Goal: Task Accomplishment & Management: Complete application form

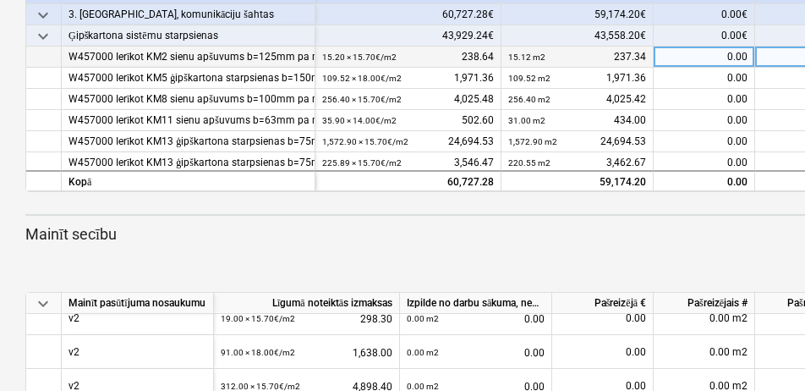
click at [661, 56] on div "0.00" at bounding box center [704, 57] width 101 height 21
click at [775, 54] on div "0.00 m2" at bounding box center [805, 57] width 101 height 21
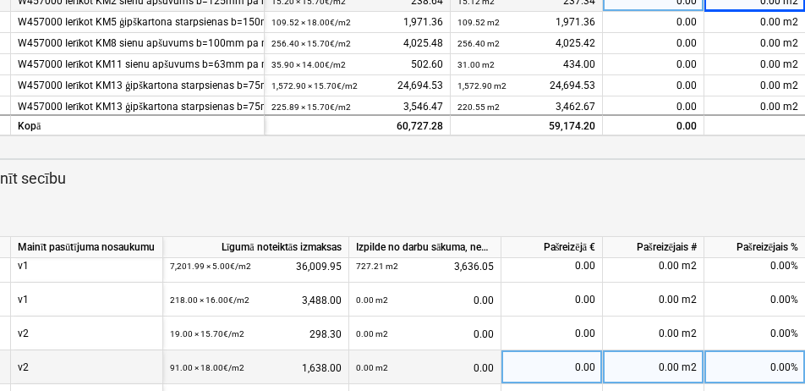
scroll to position [211, 0]
click at [665, 365] on div "0.00 m2" at bounding box center [653, 368] width 101 height 34
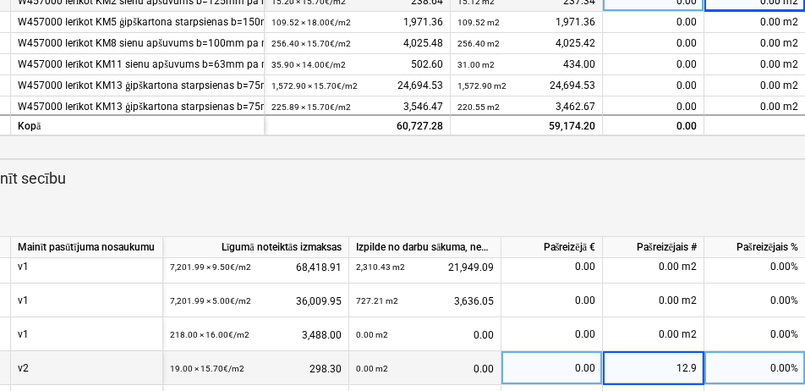
type input "12.96"
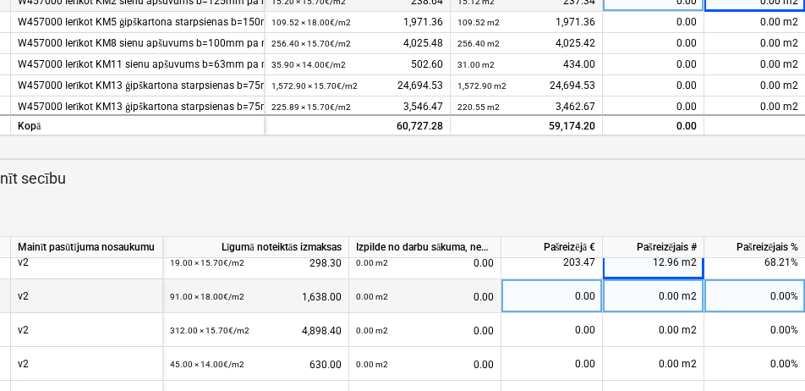
click at [672, 293] on div "0.00 m2" at bounding box center [653, 296] width 101 height 34
type input "35.66"
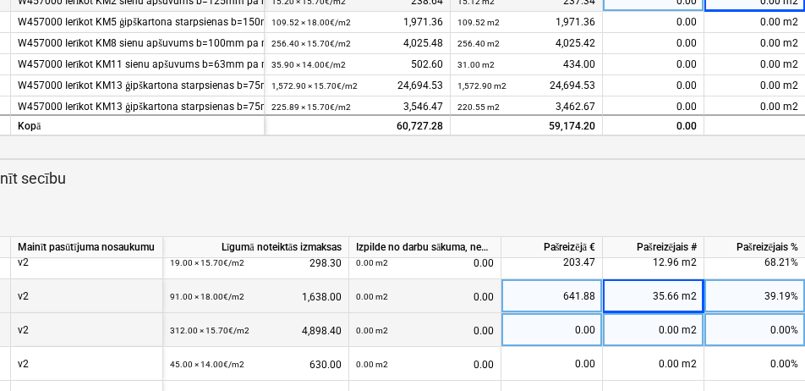
click at [671, 323] on div "0.00 m2" at bounding box center [653, 330] width 101 height 34
click at [666, 326] on div "0.00 m2" at bounding box center [653, 330] width 101 height 34
type input "92.74"
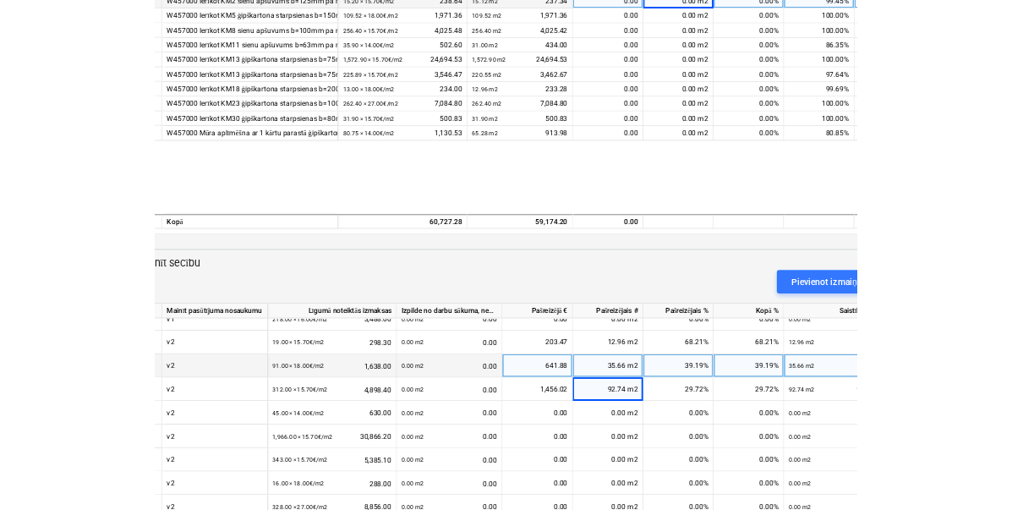
scroll to position [293, 0]
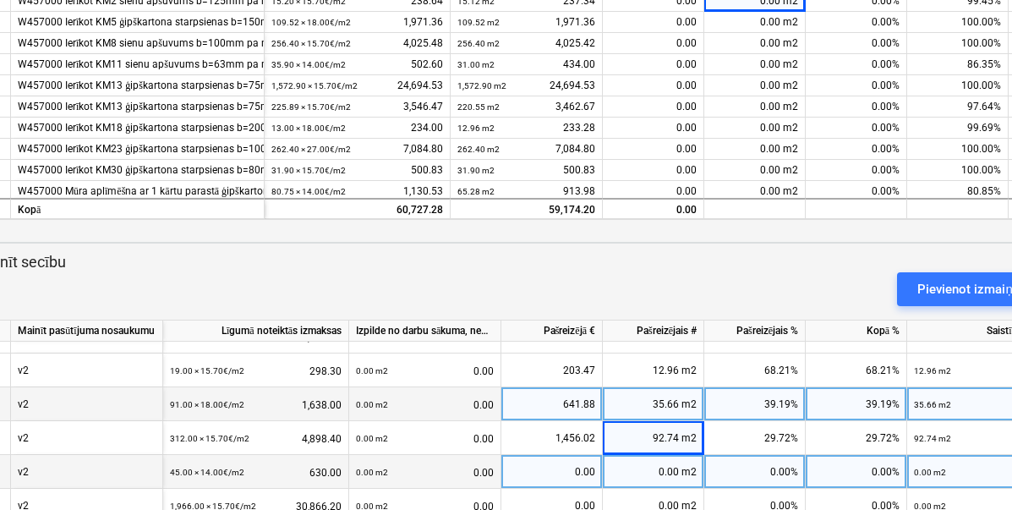
click at [653, 459] on div "0.00 m2" at bounding box center [653, 472] width 101 height 34
type input "29.92"
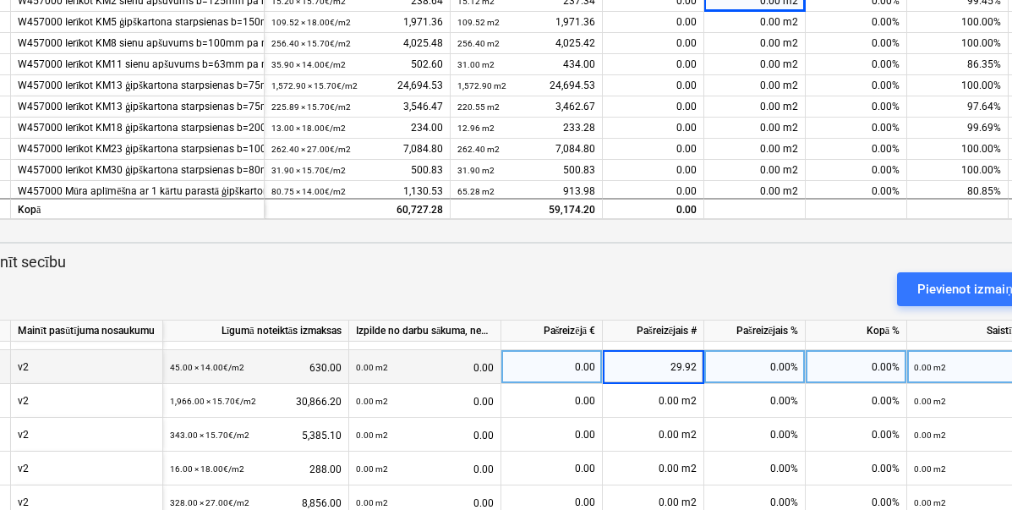
scroll to position [398, 0]
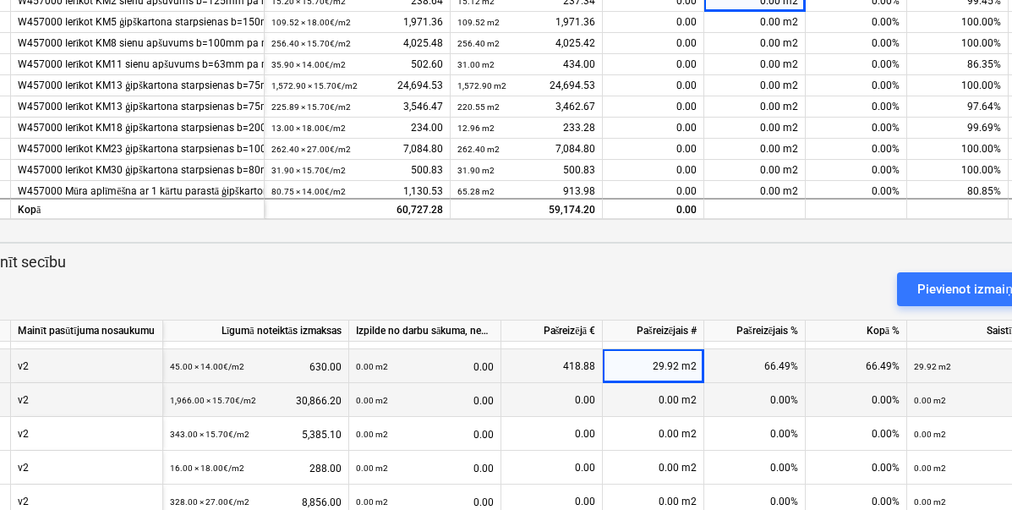
click at [666, 392] on div "0.00 m2" at bounding box center [653, 400] width 101 height 34
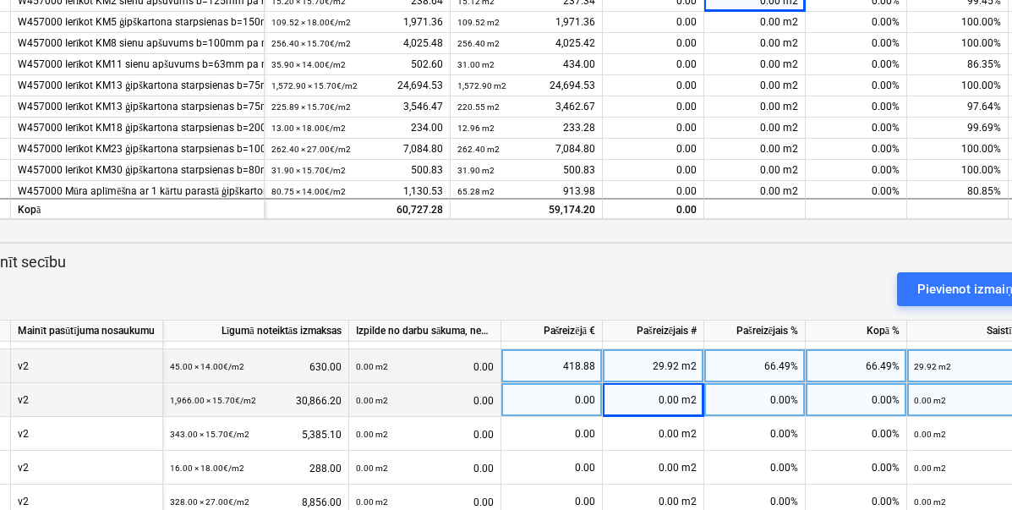
click at [660, 395] on div "0.00 m2" at bounding box center [653, 400] width 101 height 34
click at [578, 397] on div "0.00" at bounding box center [551, 400] width 87 height 34
type input "951.48"
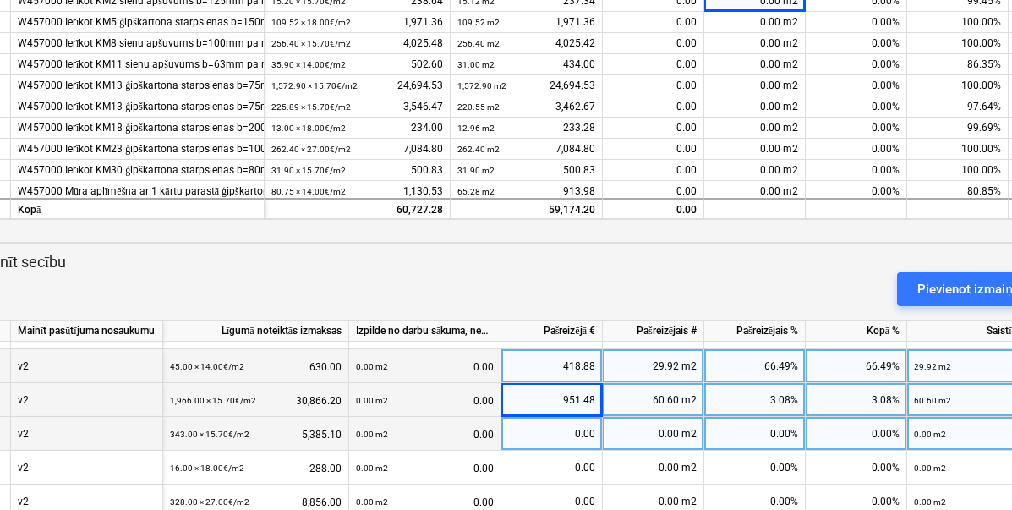
click at [577, 435] on div "0.00" at bounding box center [551, 434] width 87 height 34
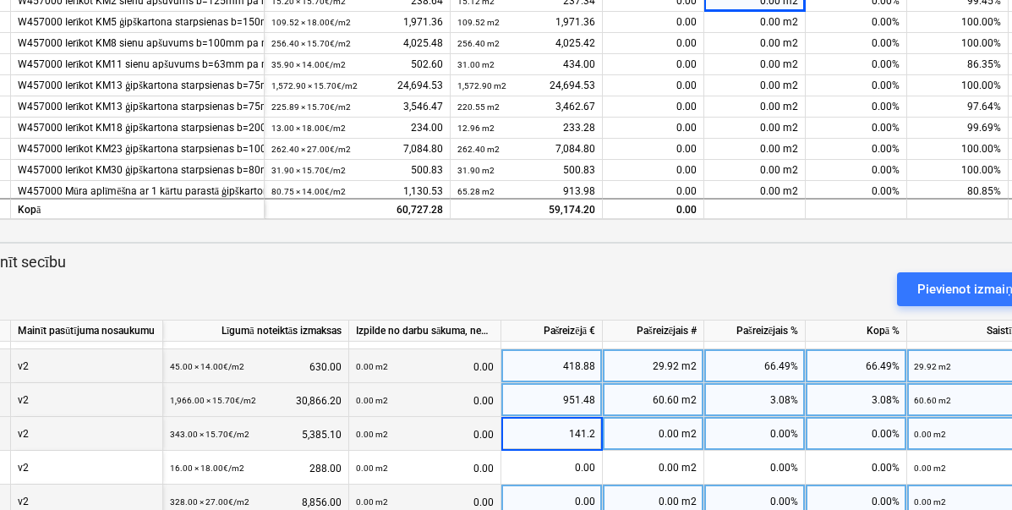
type input "141.29"
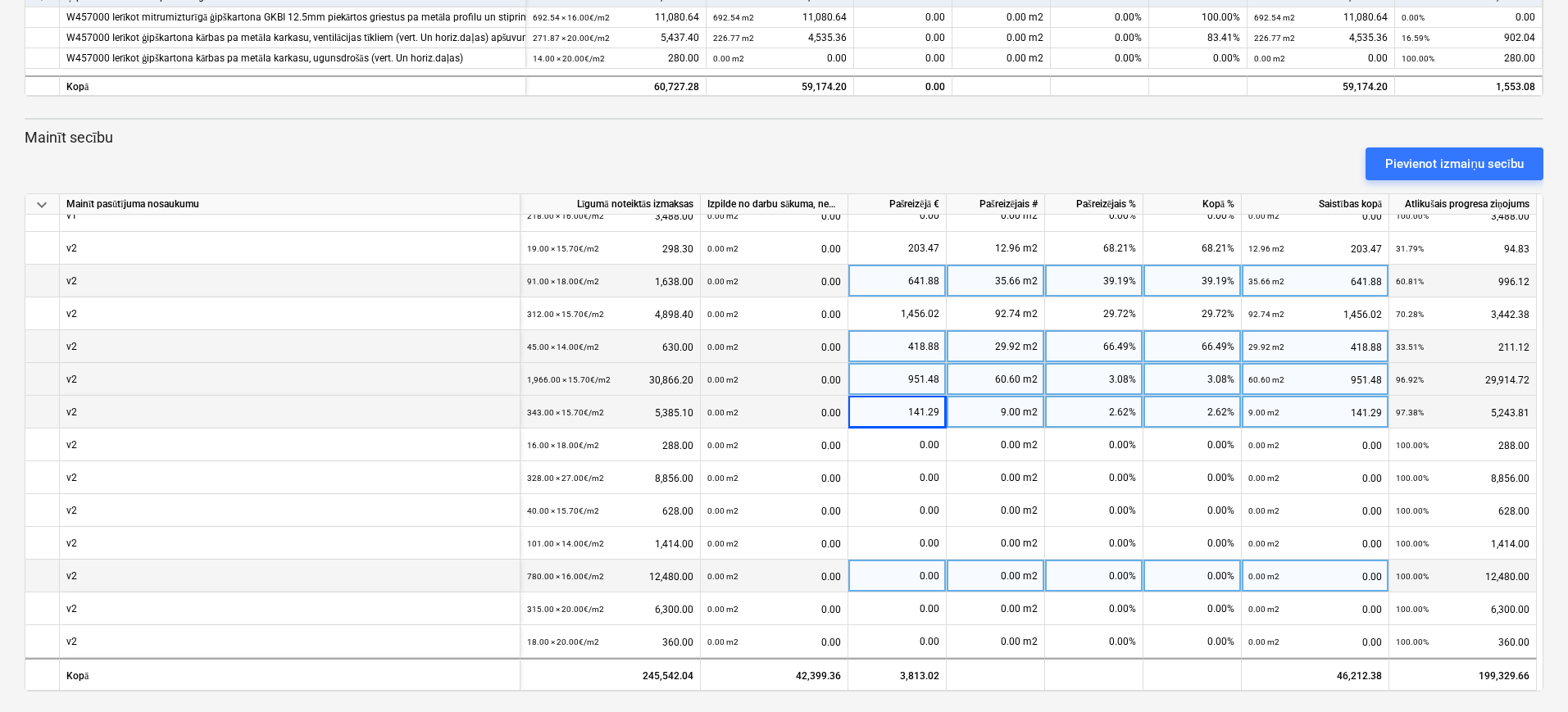
scroll to position [596, 0]
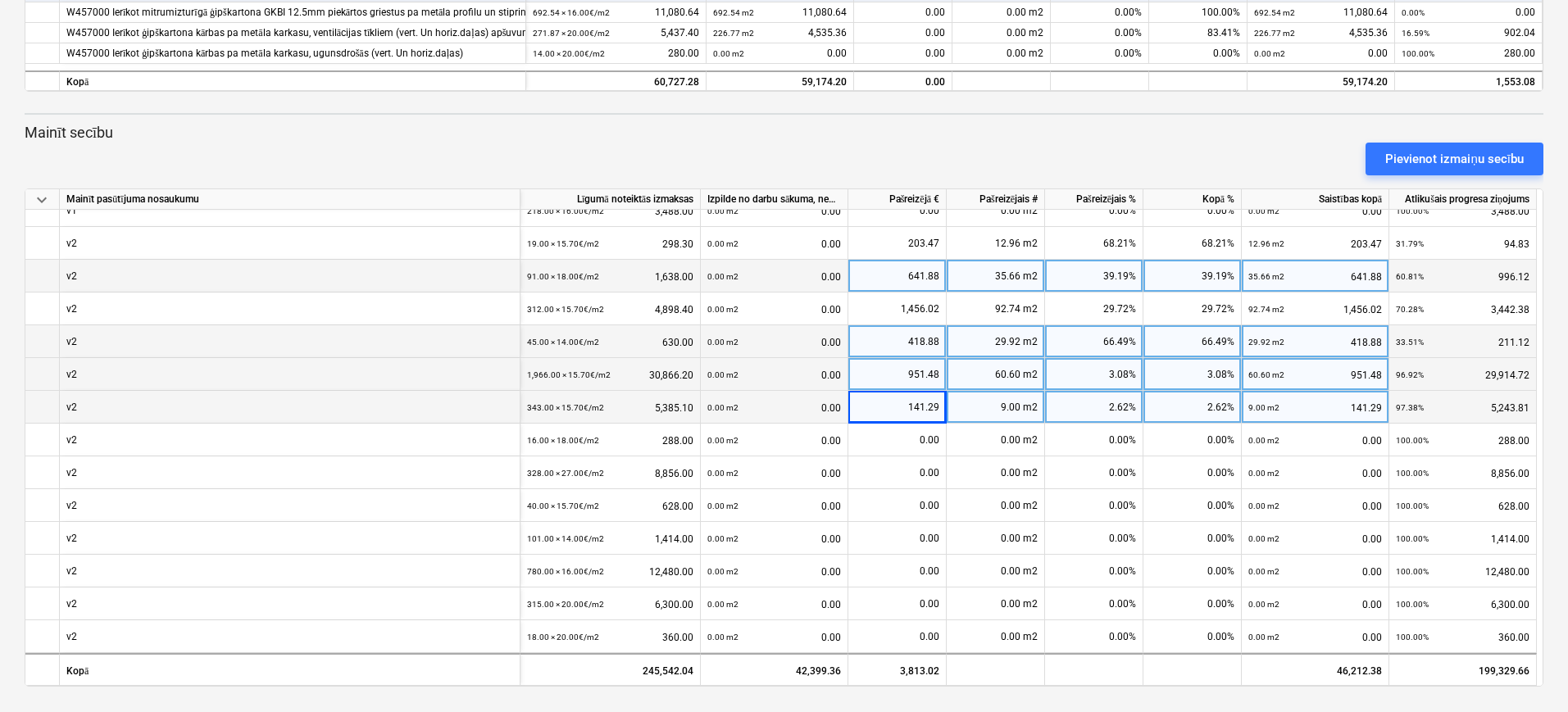
click at [988, 400] on div "9.00 m2" at bounding box center [995, 407] width 98 height 33
type input "141.29"
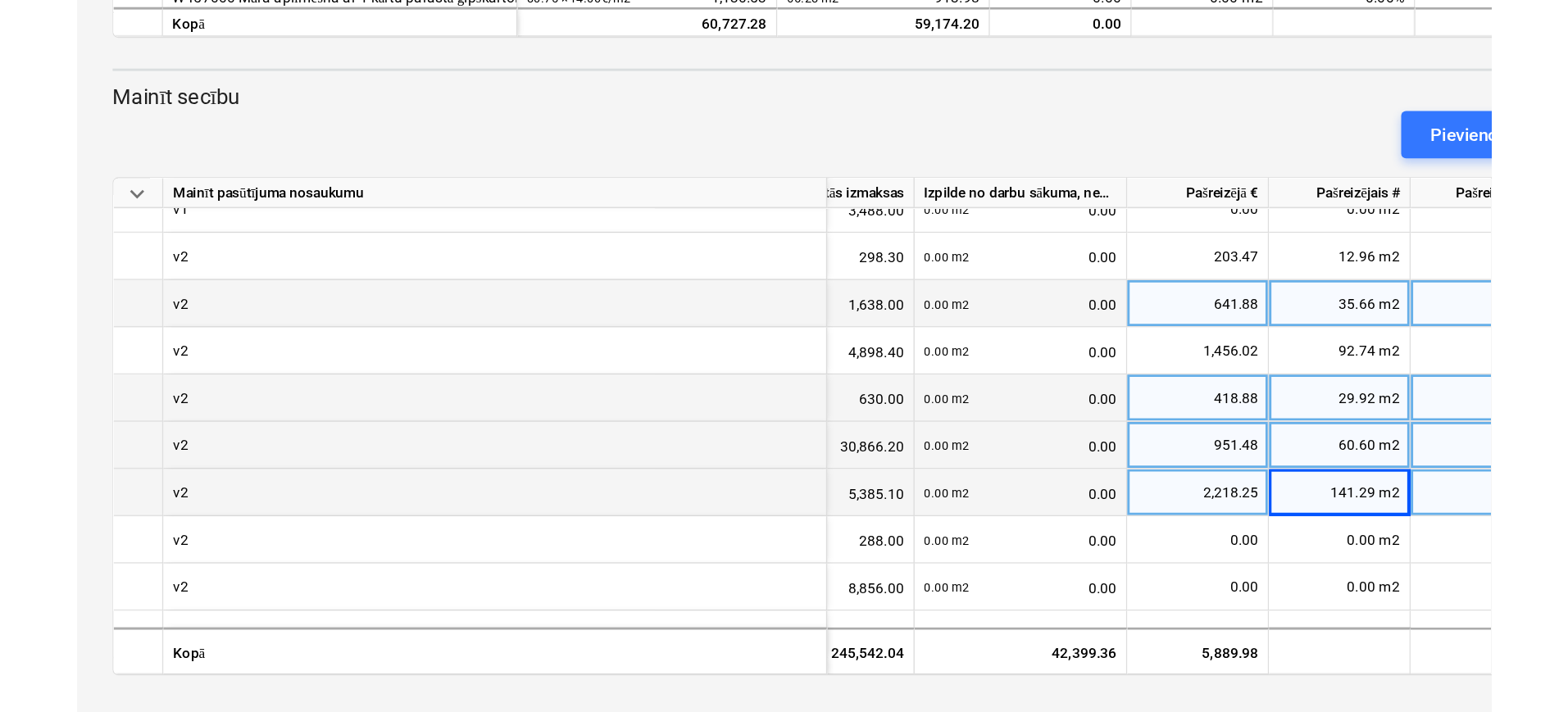
scroll to position [278, 127]
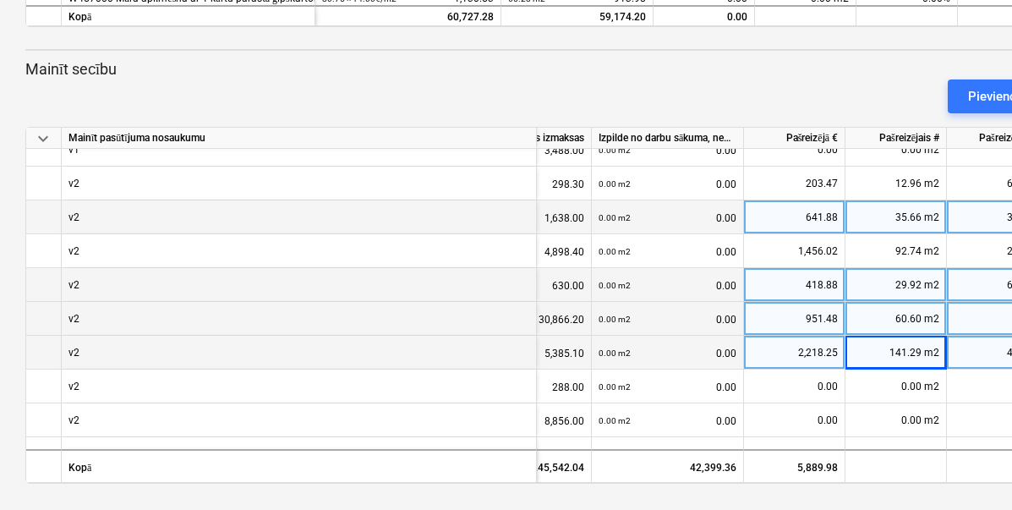
click at [885, 310] on div "60.60 m2" at bounding box center [896, 319] width 101 height 34
type input "951.48"
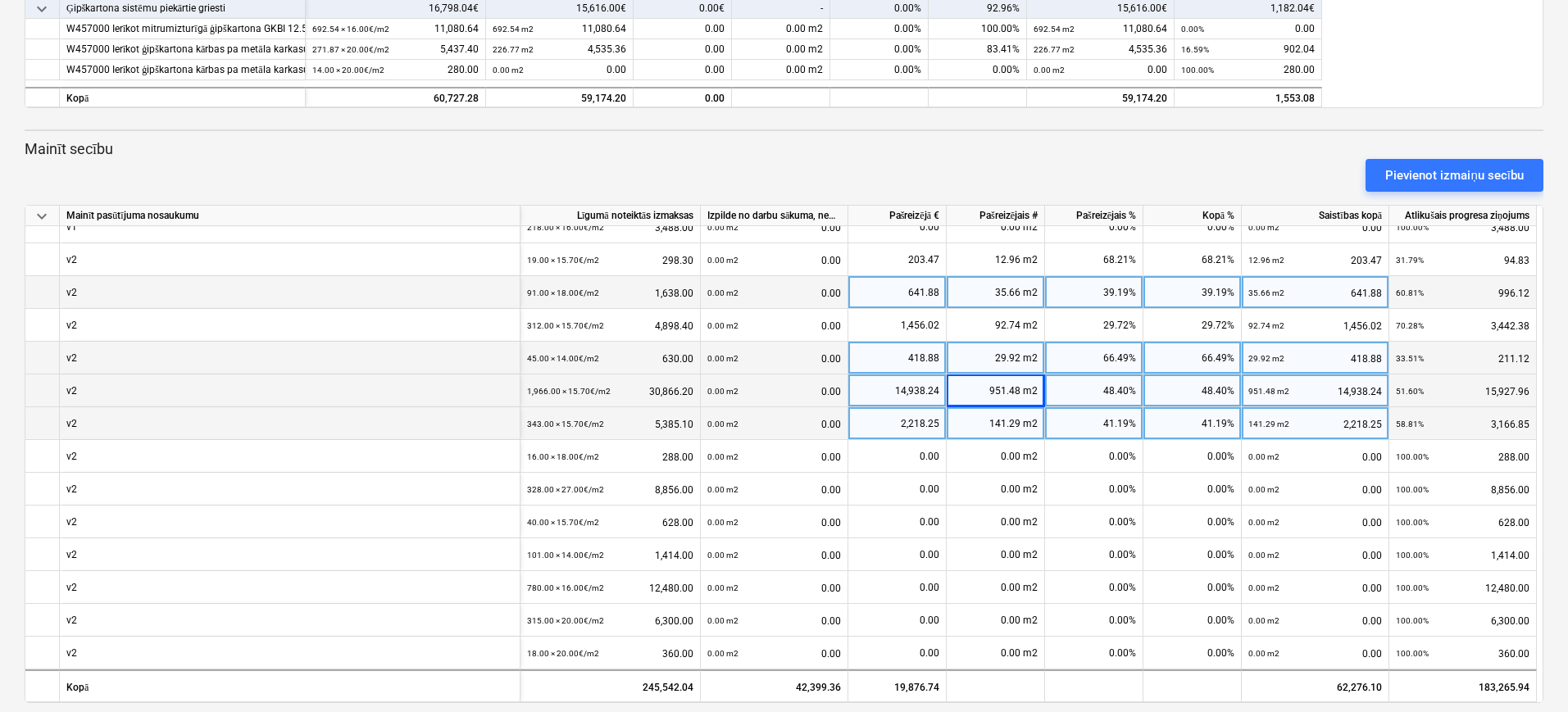
scroll to position [596, 0]
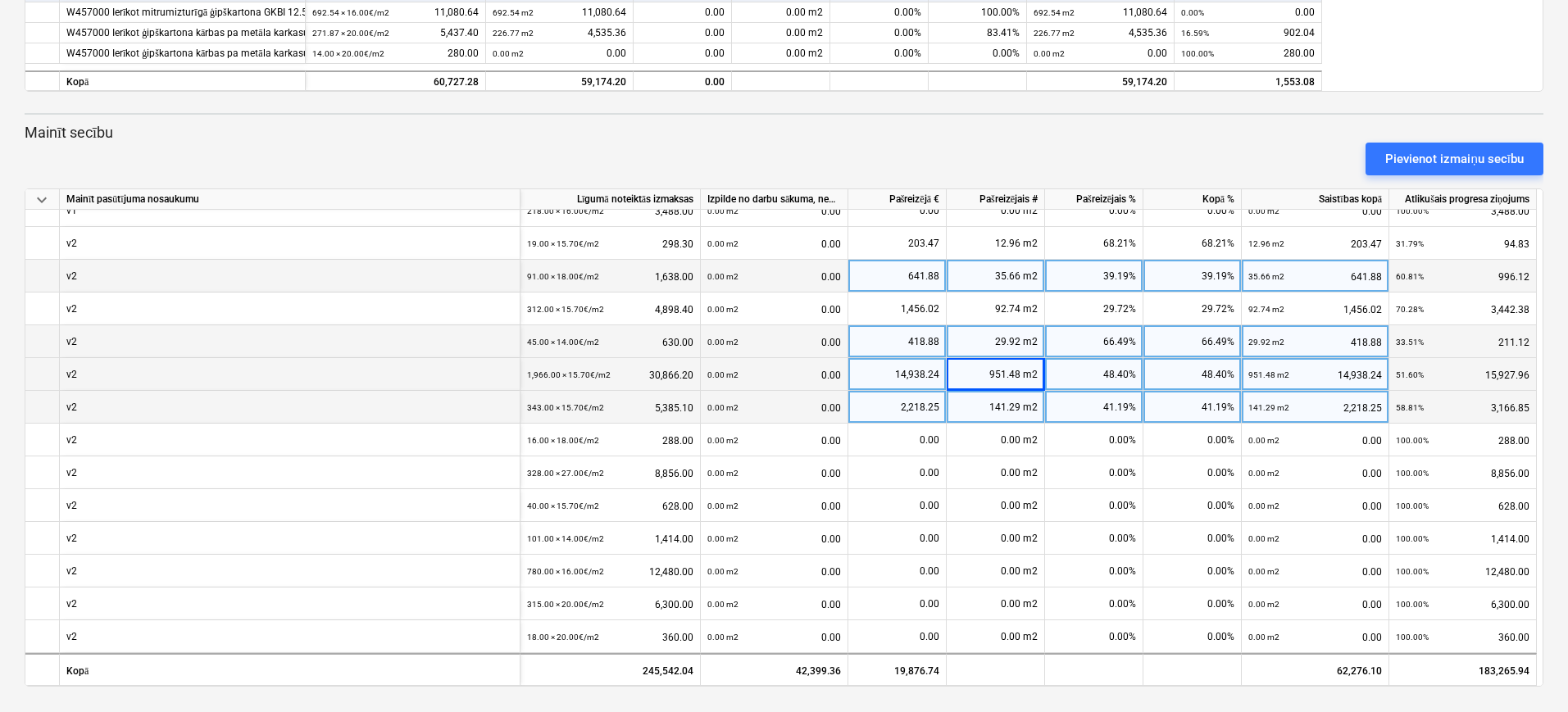
click at [980, 405] on div "141.29 m2" at bounding box center [995, 407] width 98 height 33
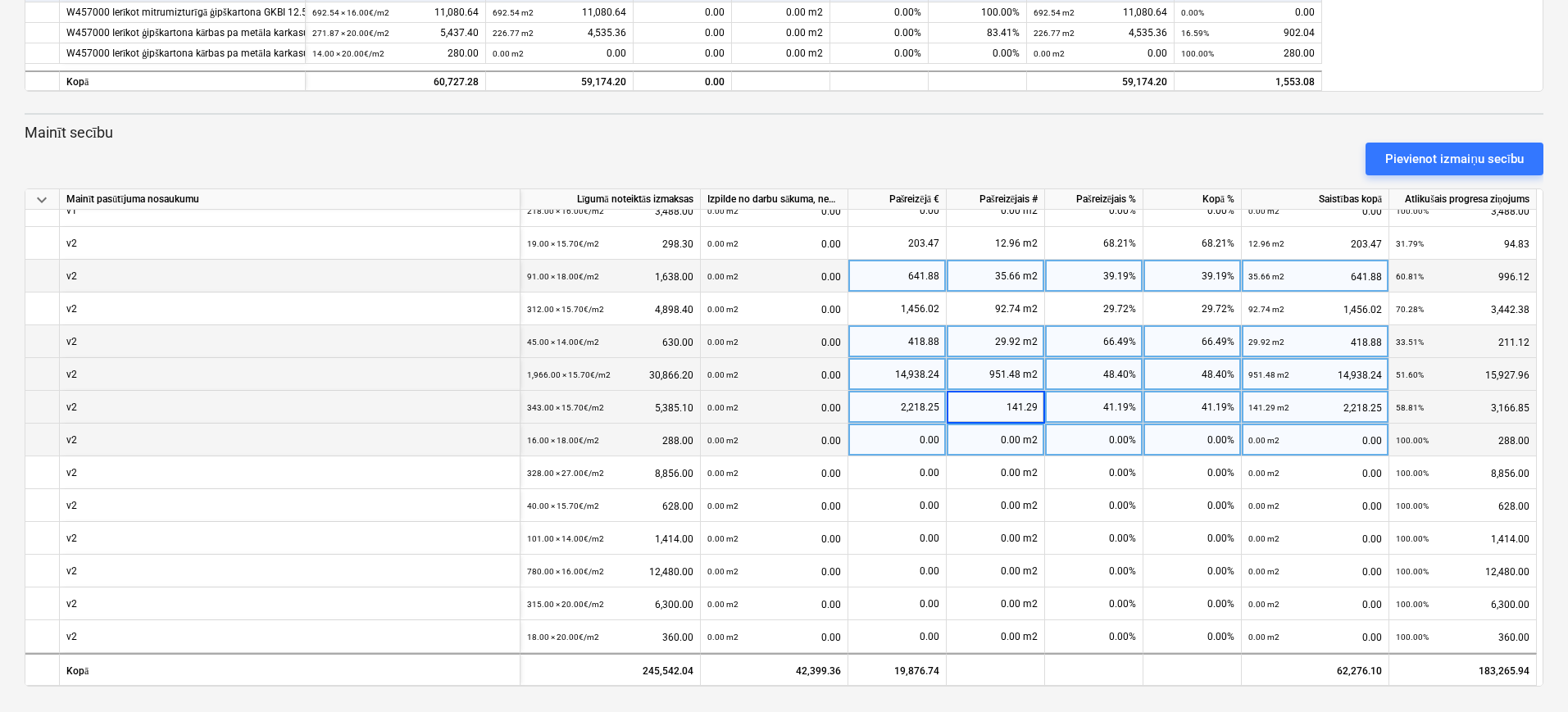
type input "0"
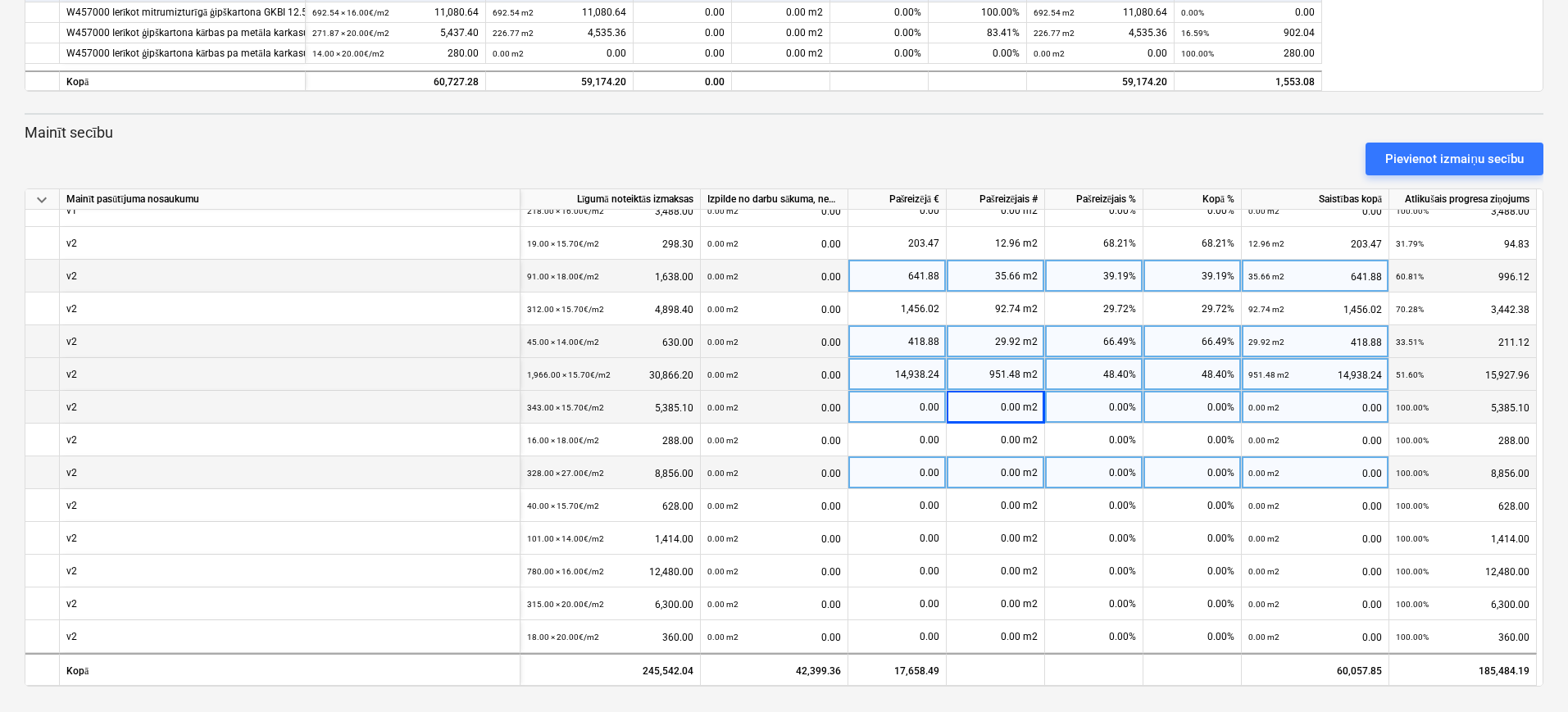
click at [992, 473] on div "0.00 m2" at bounding box center [995, 473] width 98 height 33
click at [991, 481] on div "0.00 m2" at bounding box center [995, 473] width 98 height 33
type input "141.29"
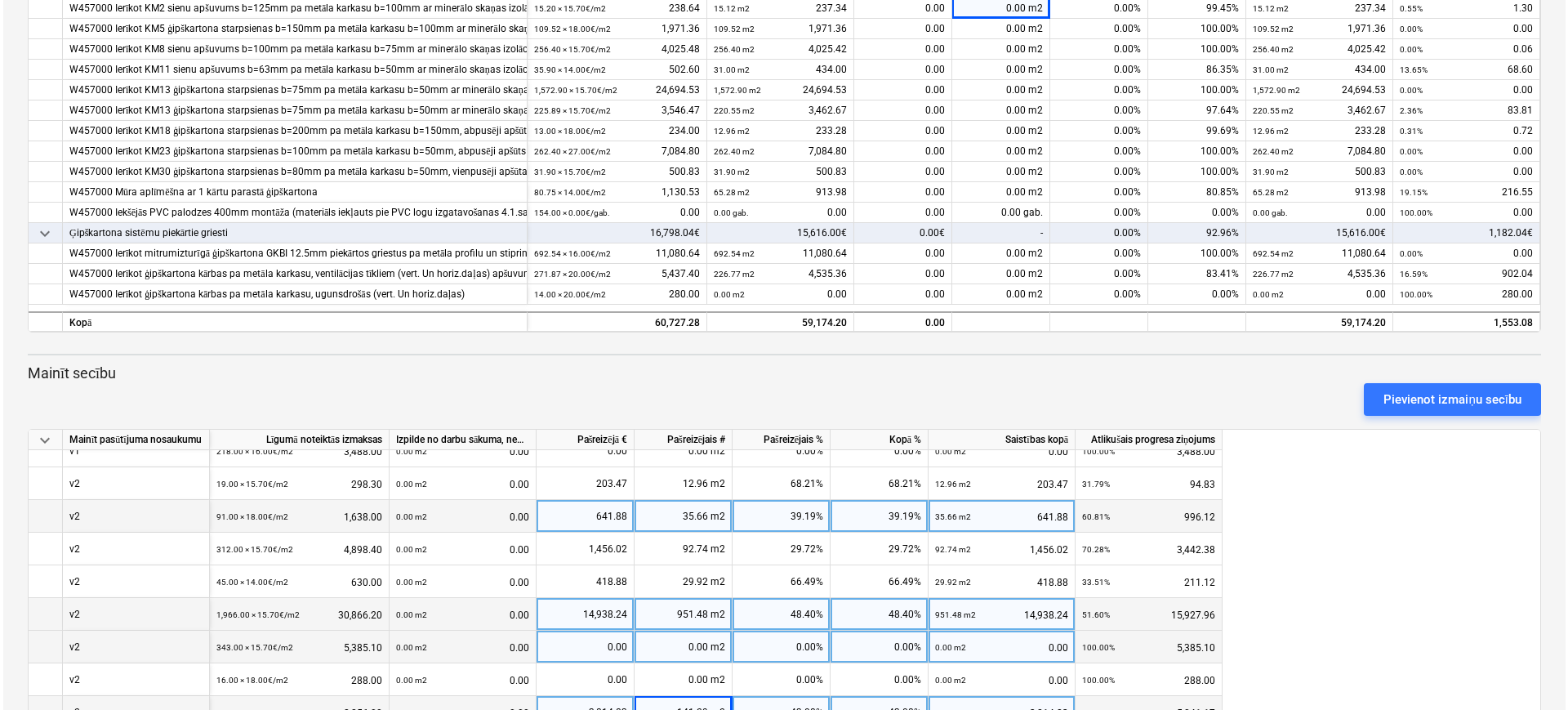
scroll to position [0, 0]
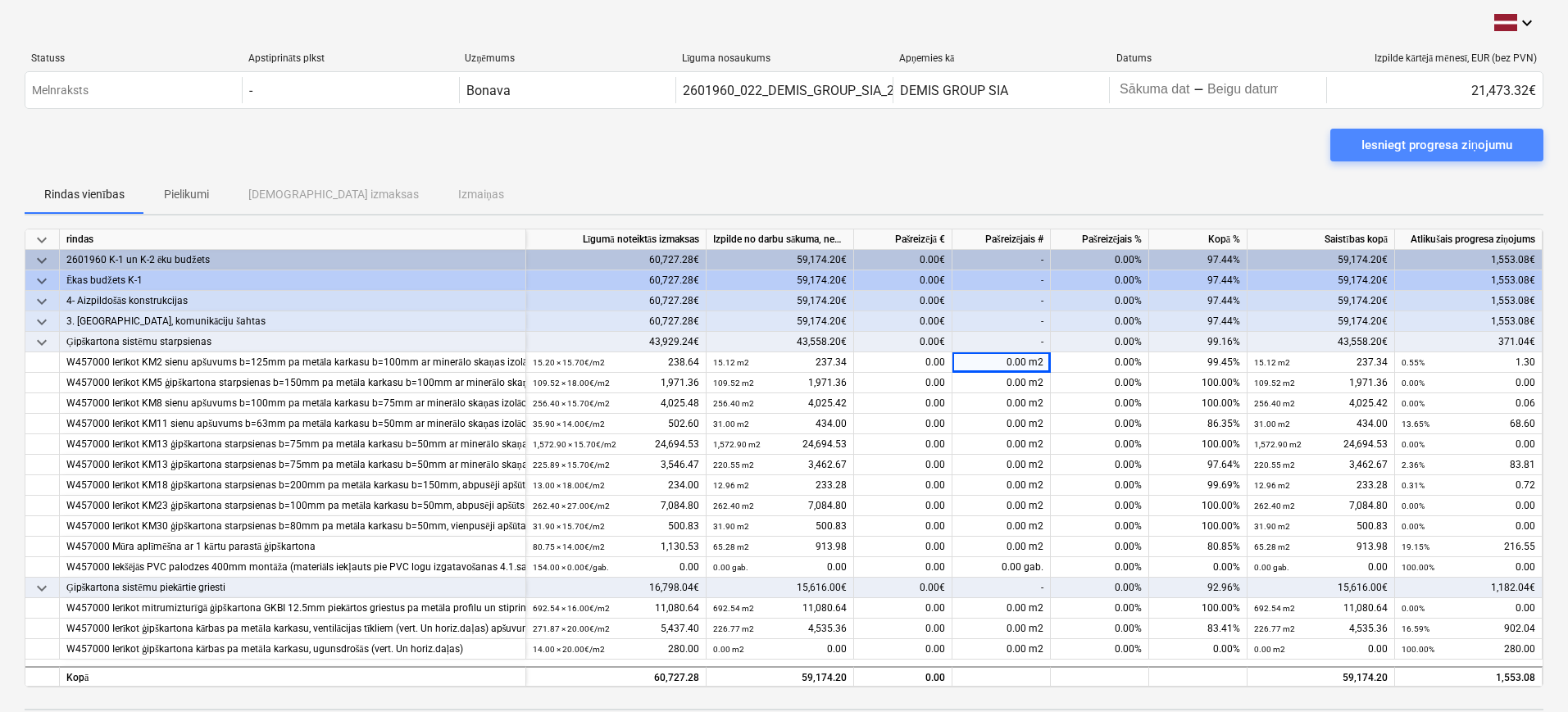
click at [1443, 137] on div "Iesniegt progresa ziņojumu" at bounding box center [1437, 145] width 151 height 21
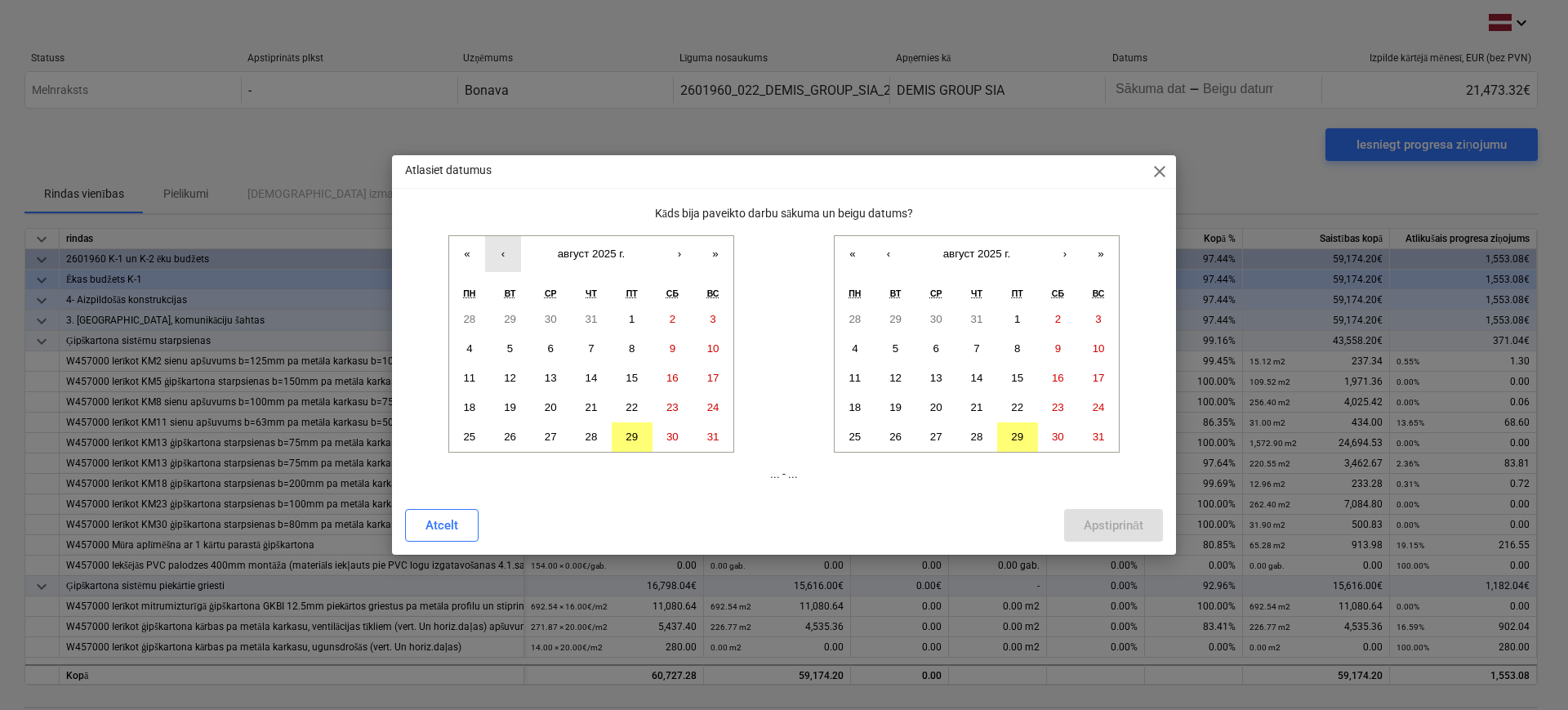
click at [514, 247] on button "‹" at bounding box center [502, 253] width 36 height 36
click at [476, 402] on button "21" at bounding box center [469, 408] width 41 height 29
click at [1017, 433] on abbr "29" at bounding box center [1017, 437] width 13 height 13
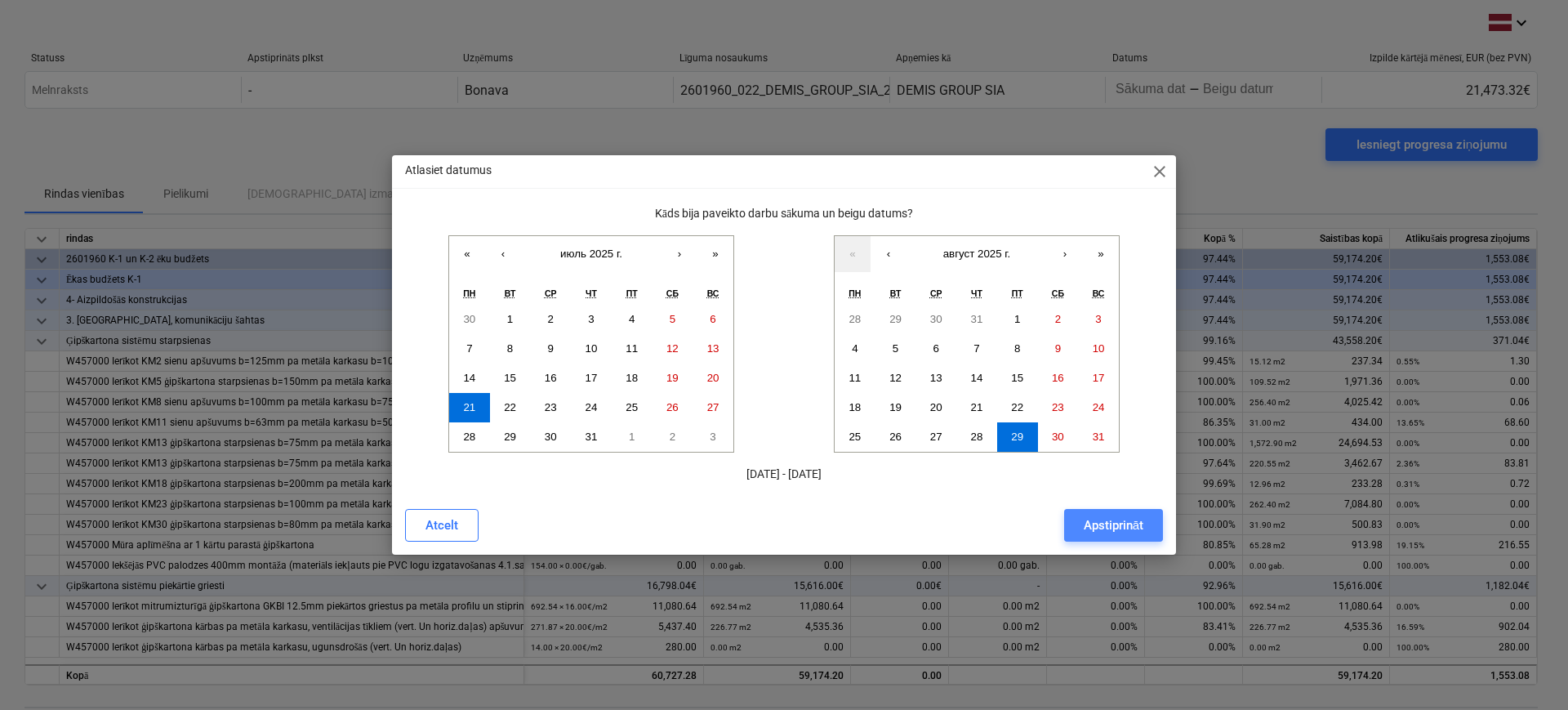
click at [1124, 526] on div "Apstiprināt" at bounding box center [1113, 525] width 60 height 21
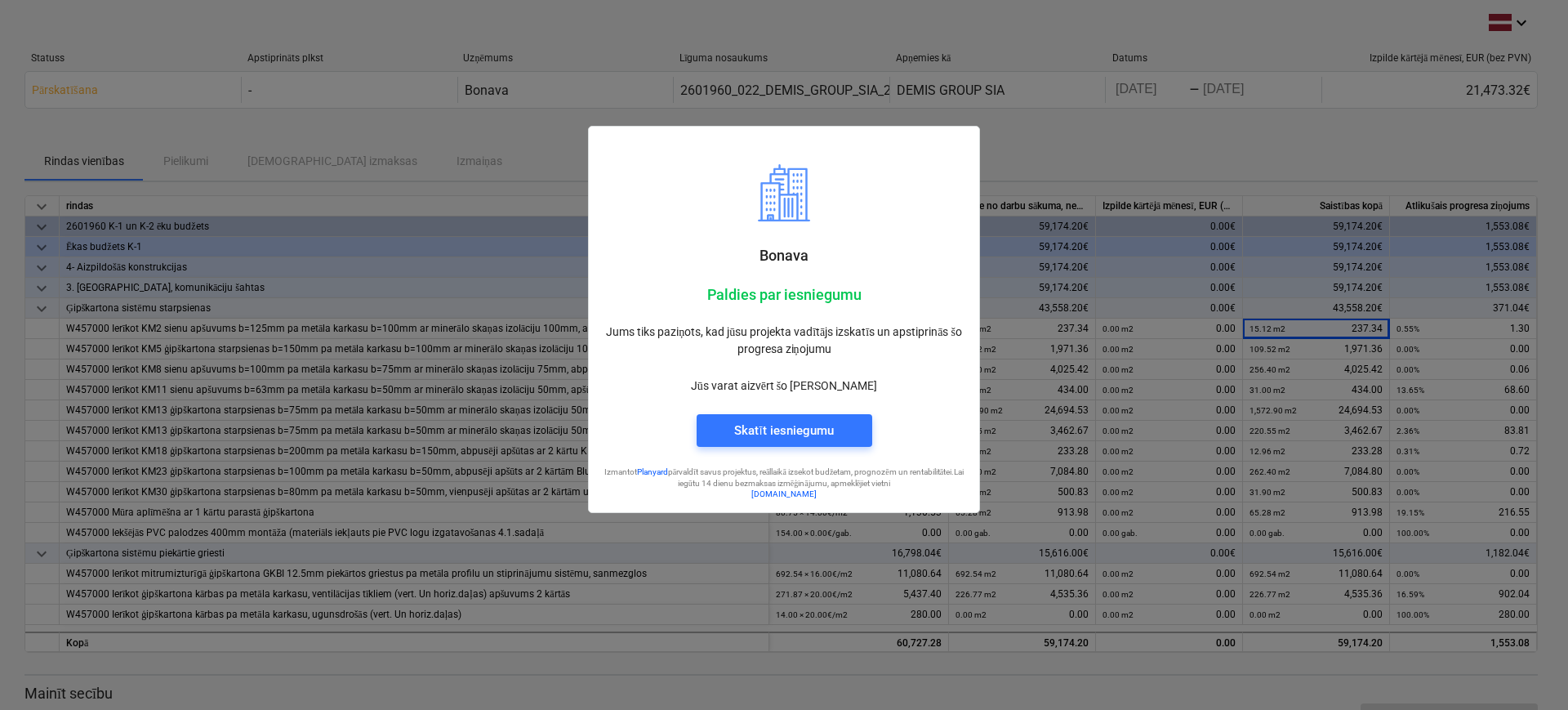
click at [1453, 97] on div at bounding box center [784, 355] width 1568 height 710
click at [1415, 155] on div at bounding box center [784, 355] width 1568 height 710
